Goal: Check status: Check status

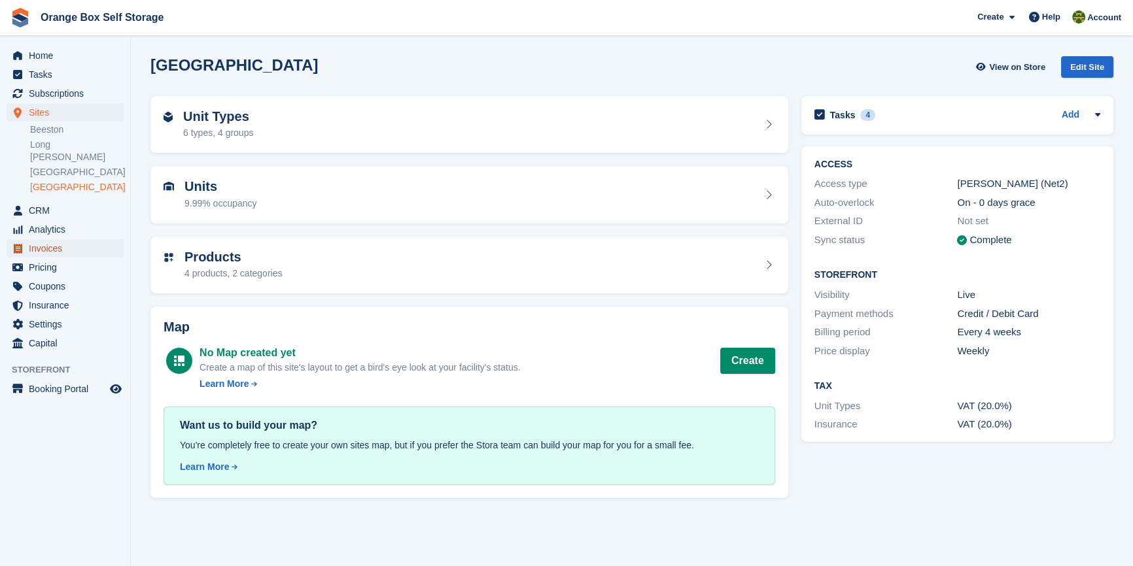
click at [56, 239] on span "Invoices" at bounding box center [68, 248] width 78 height 18
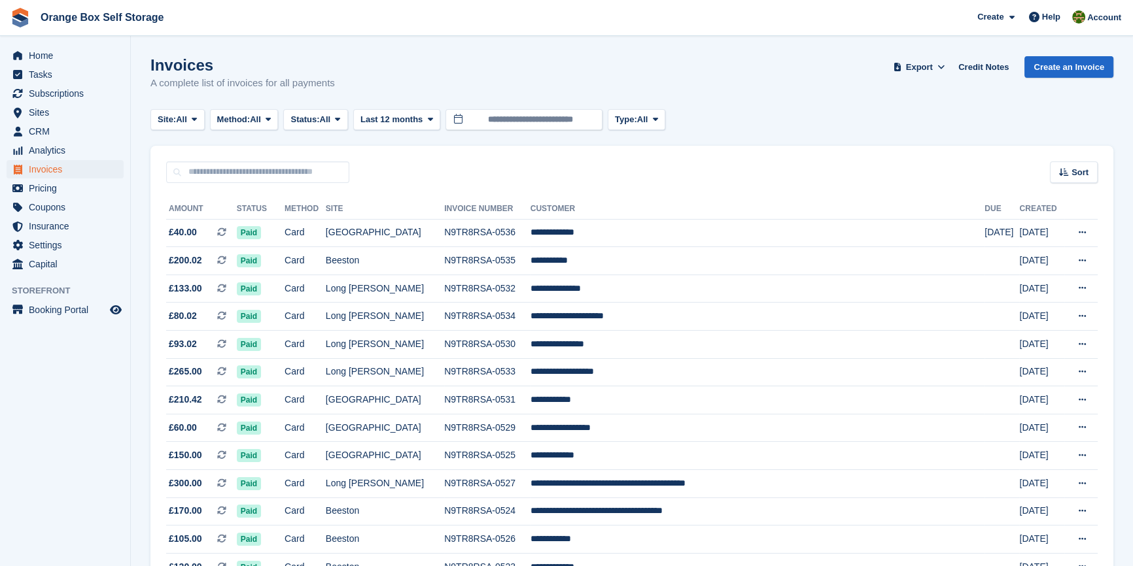
drag, startPoint x: 111, startPoint y: 450, endPoint x: 117, endPoint y: 445, distance: 7.9
click at [114, 447] on aside "Home Tasks Subscriptions Subscriptions Subscriptions Contracts Price increases …" at bounding box center [65, 286] width 130 height 501
click at [311, 116] on span "Status:" at bounding box center [304, 119] width 29 height 13
click at [311, 222] on link "Open" at bounding box center [346, 221] width 114 height 24
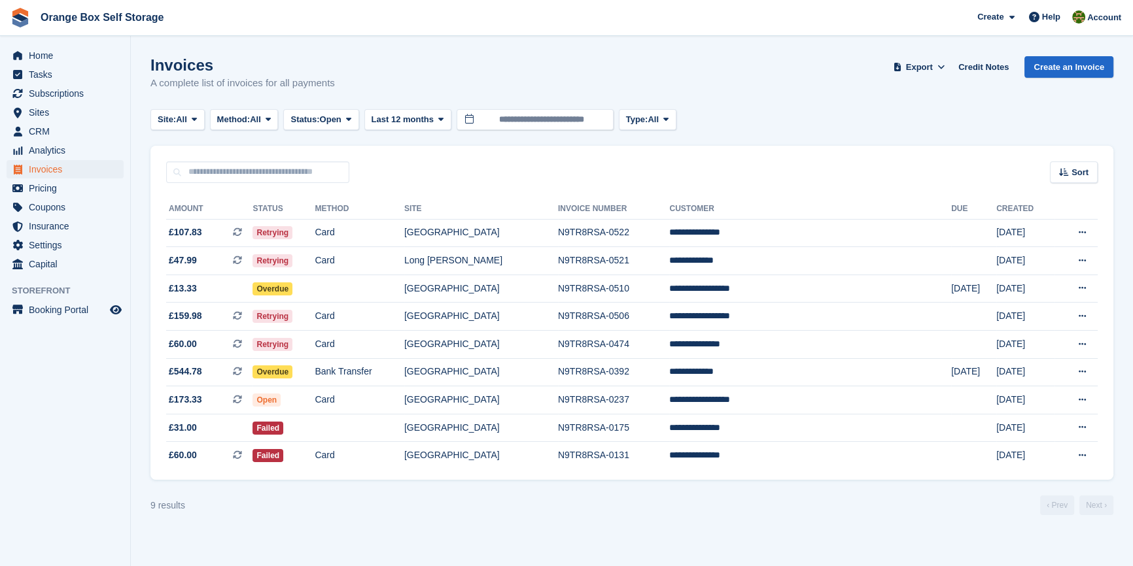
click at [511, 534] on section "Invoices A complete list of invoices for all payments Export Export Invoices Ex…" at bounding box center [632, 283] width 1002 height 566
click at [506, 521] on section "Invoices A complete list of invoices for all payments Export Export Invoices Ex…" at bounding box center [632, 283] width 1002 height 566
click at [455, 547] on section "Invoices A complete list of invoices for all payments Export Export Invoices Ex…" at bounding box center [632, 283] width 1002 height 566
